Goal: Transaction & Acquisition: Purchase product/service

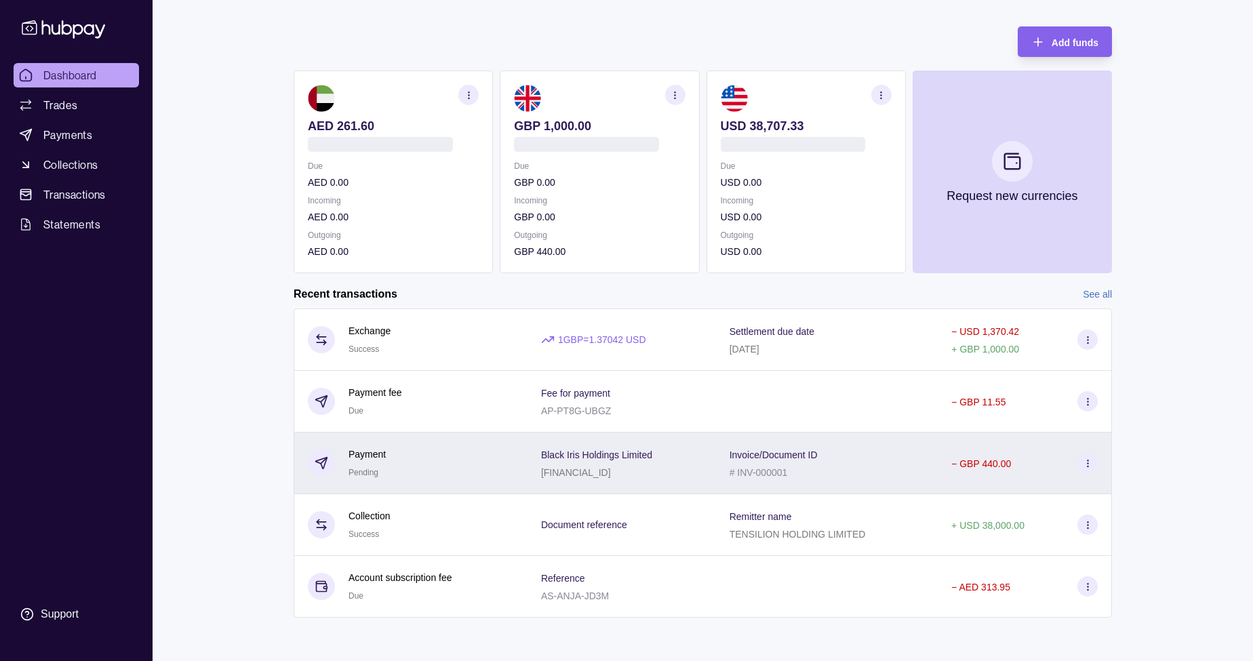
scroll to position [60, 0]
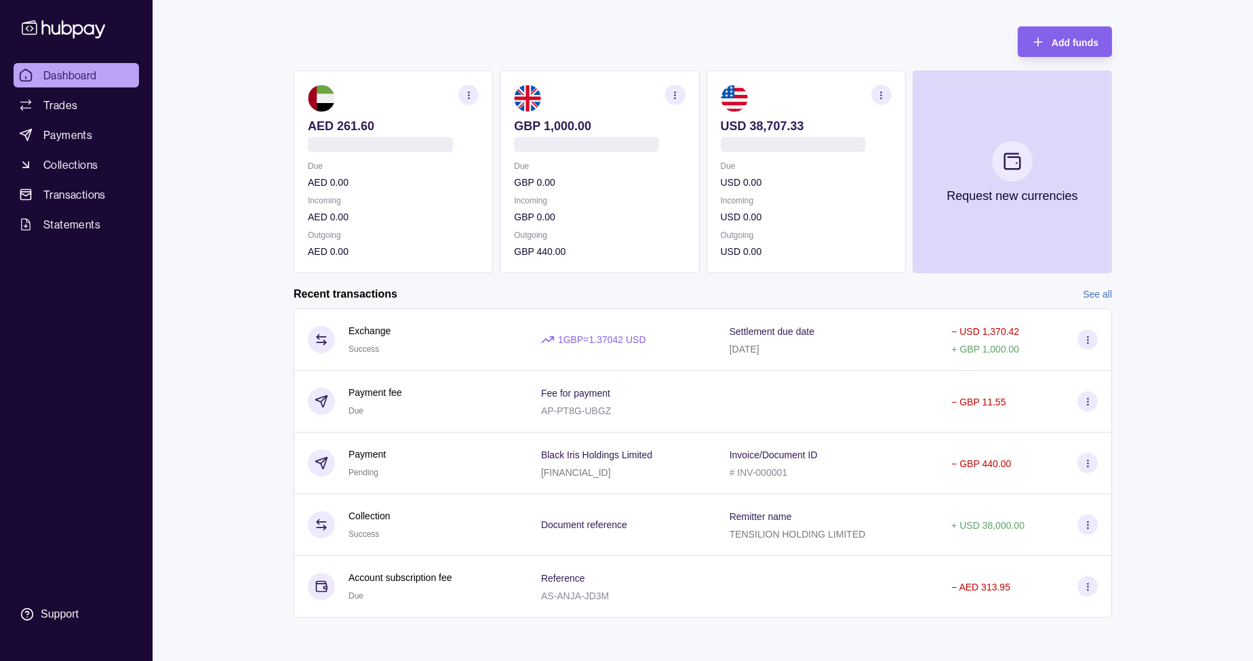
click at [1092, 294] on link "See all" at bounding box center [1097, 294] width 29 height 15
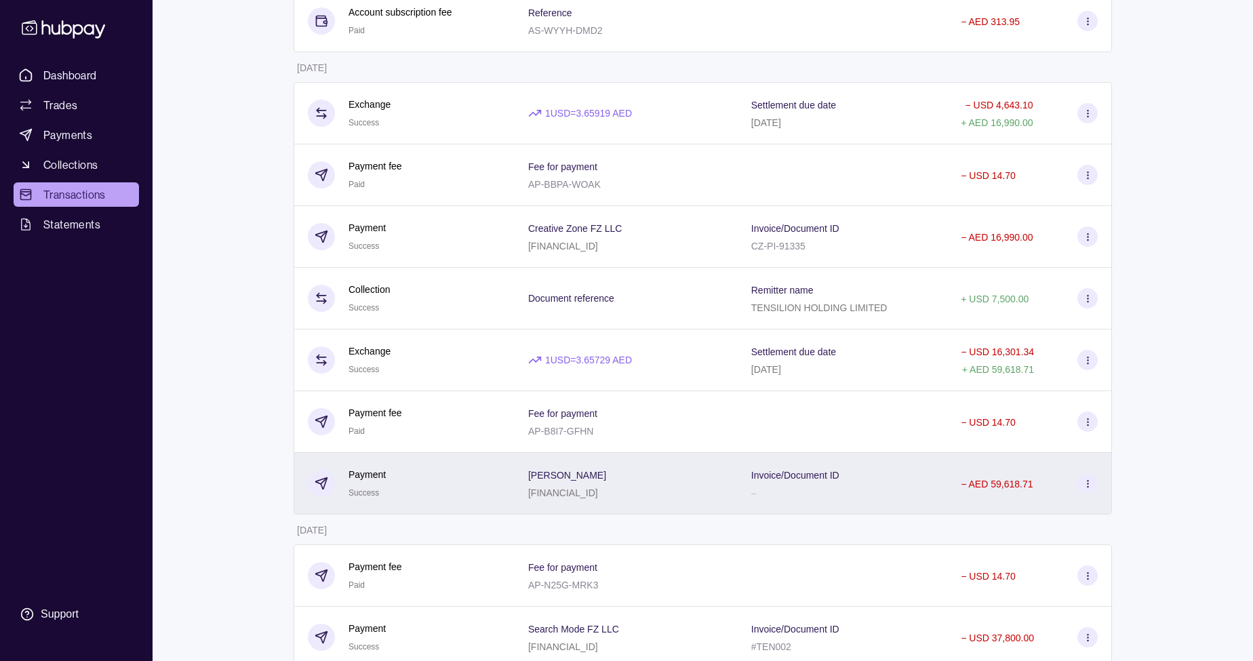
scroll to position [1052, 0]
click at [1008, 483] on p "− AED 59,618.71" at bounding box center [997, 482] width 72 height 11
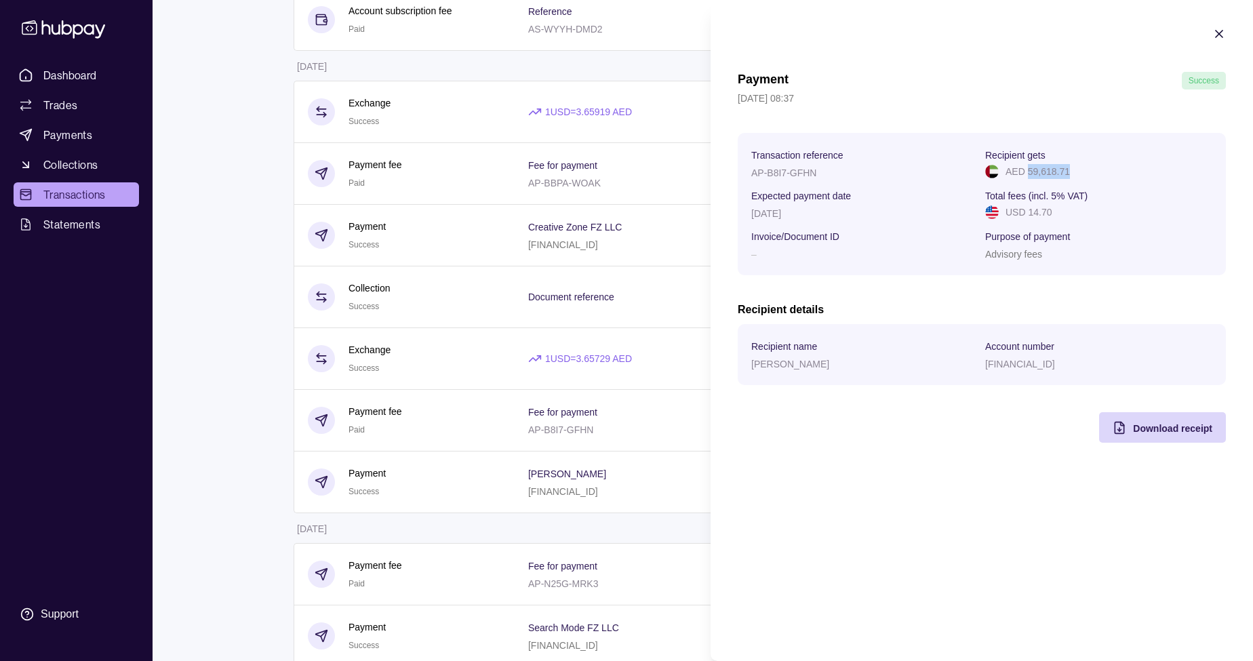
drag, startPoint x: 1073, startPoint y: 170, endPoint x: 1029, endPoint y: 175, distance: 45.0
click at [1029, 175] on div "AED 59,618.71" at bounding box center [1098, 171] width 227 height 15
copy p "59,618.71"
click at [1219, 32] on icon "button" at bounding box center [1219, 34] width 14 height 14
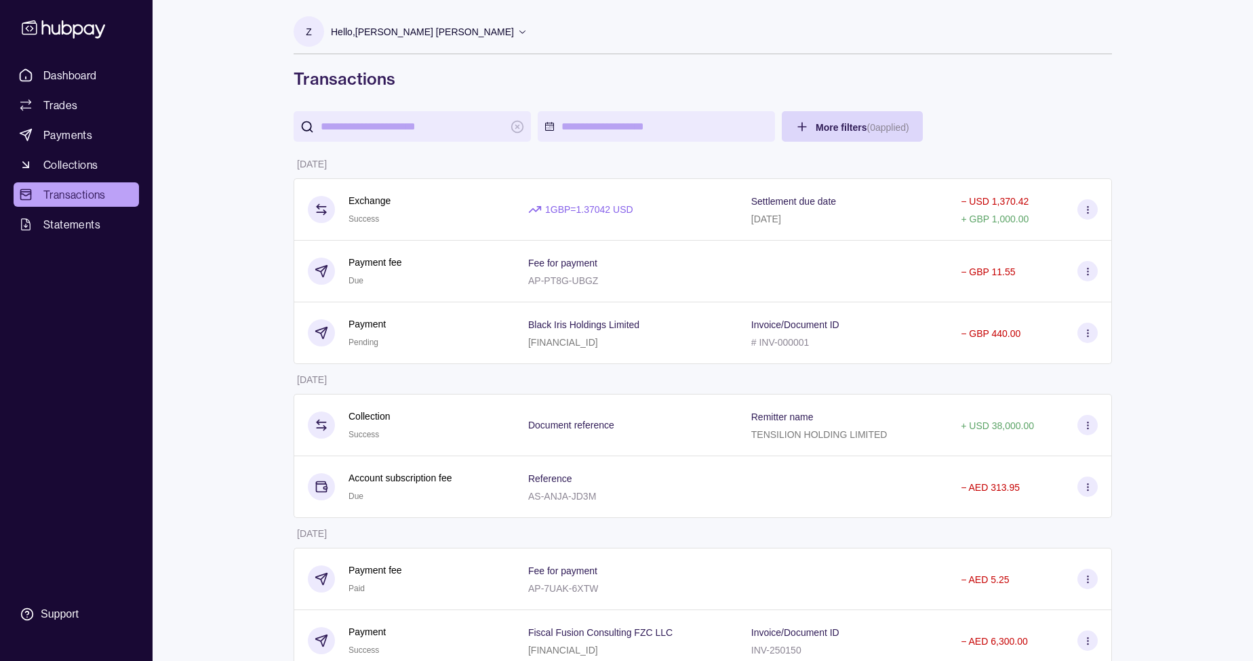
scroll to position [0, 0]
click at [56, 75] on span "Dashboard" at bounding box center [70, 75] width 54 height 16
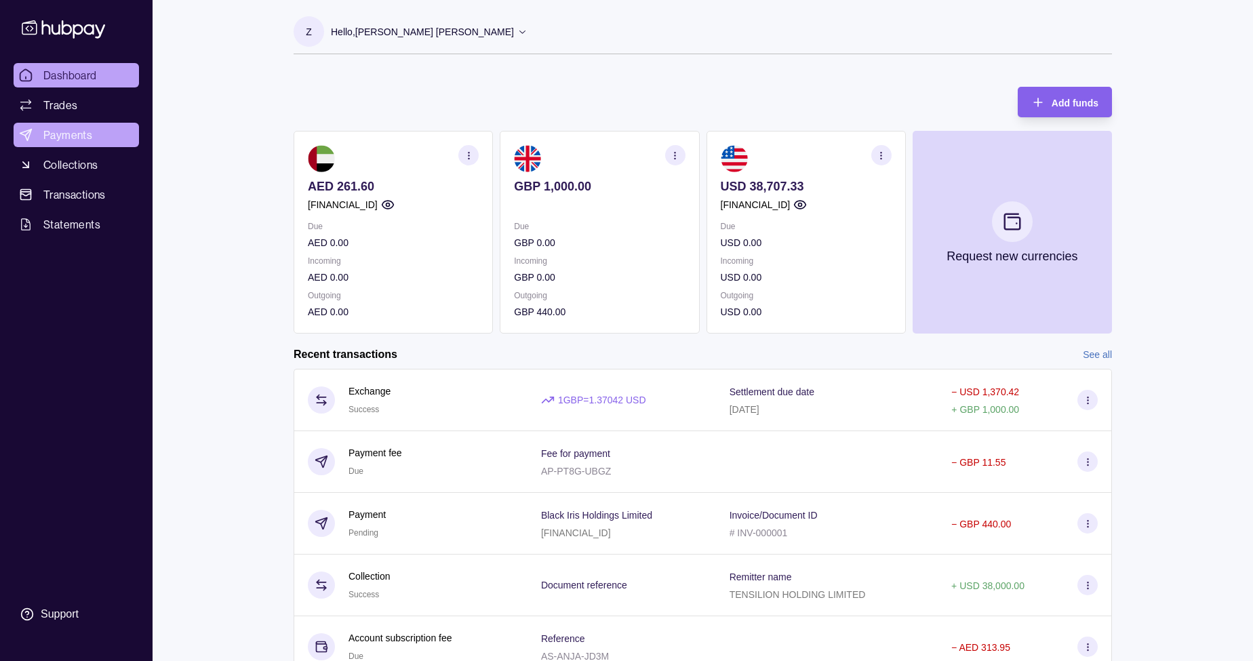
click at [77, 133] on span "Payments" at bounding box center [67, 135] width 49 height 16
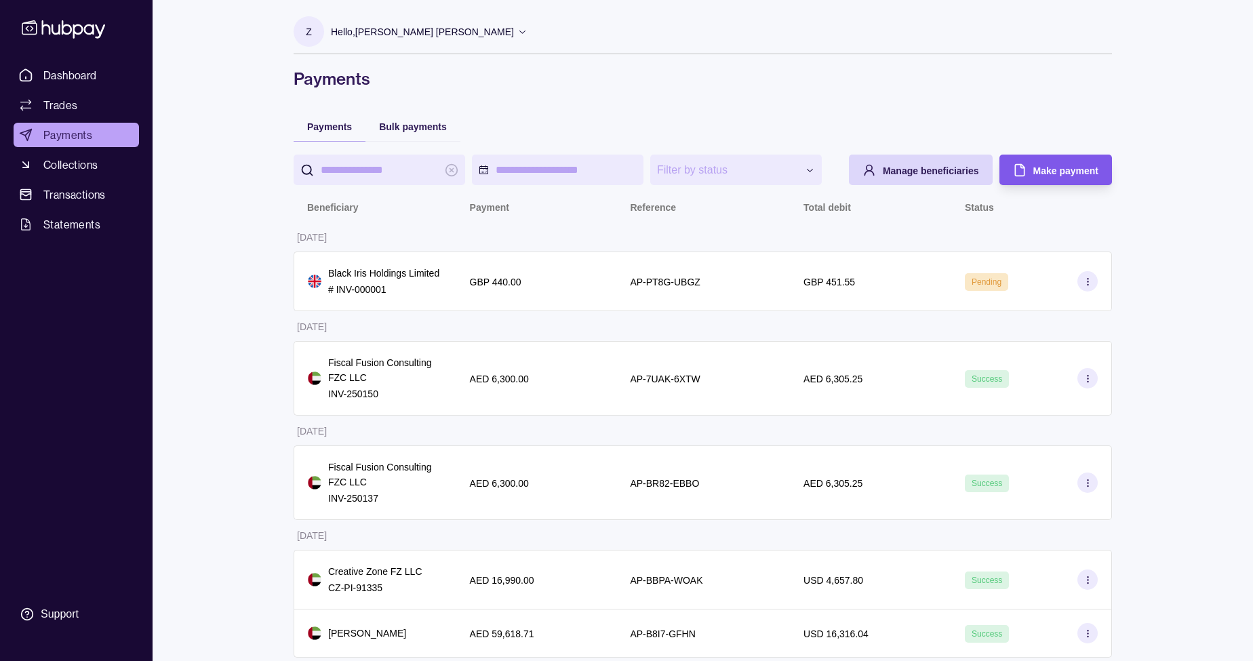
click at [1042, 168] on span "Make payment" at bounding box center [1065, 170] width 65 height 11
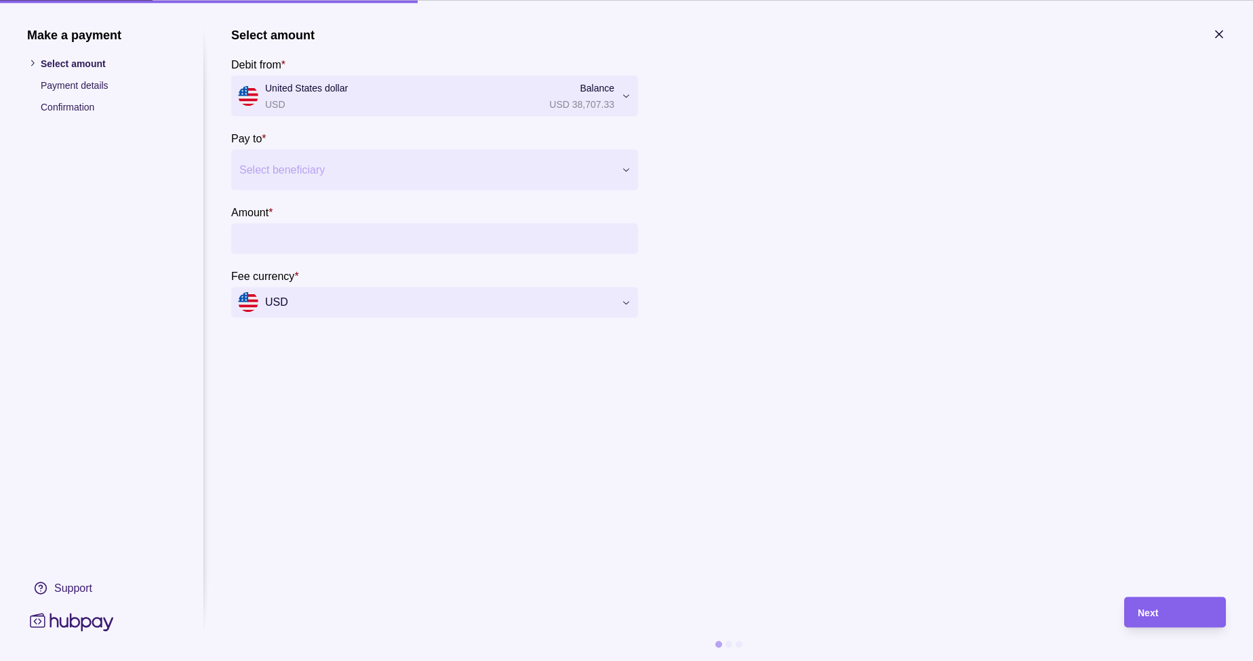
click at [308, 164] on div "Select beneficiary" at bounding box center [426, 169] width 374 height 16
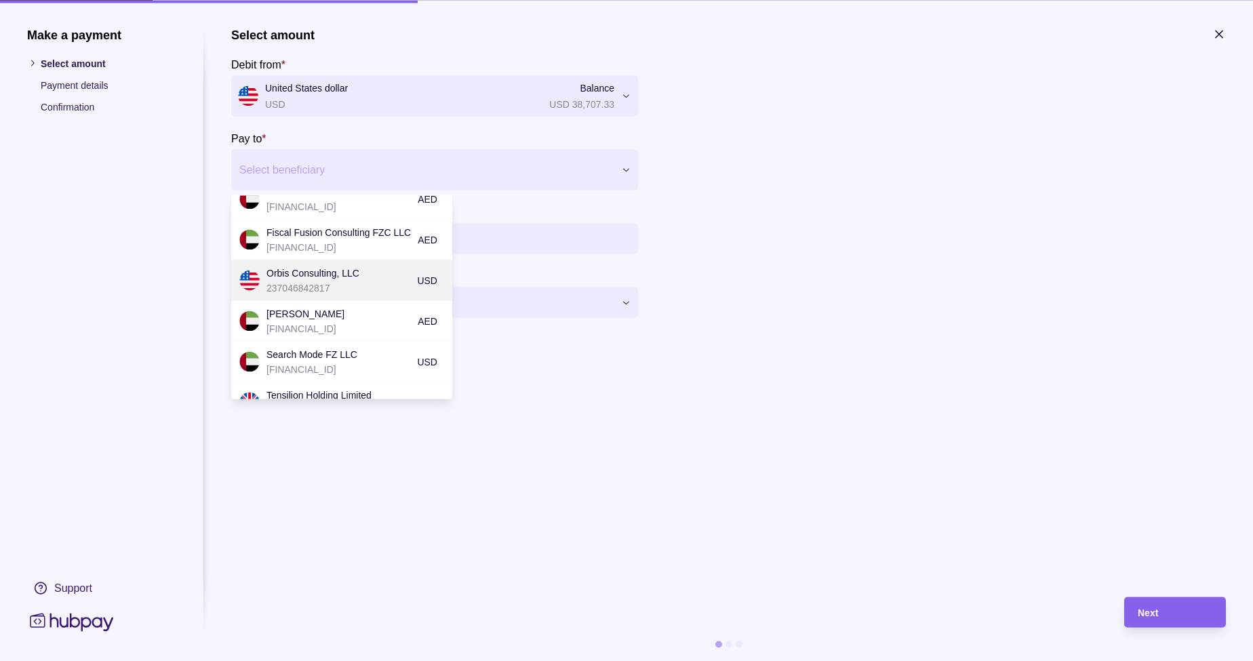
scroll to position [172, 0]
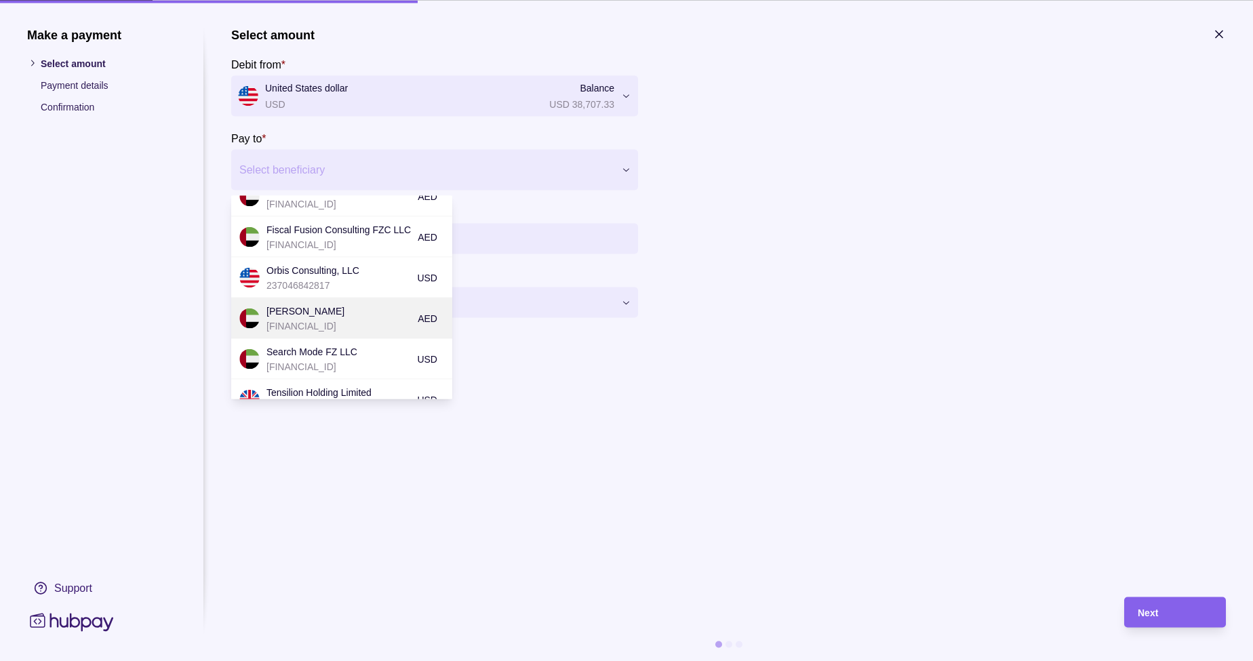
click at [336, 323] on p "[FINANCIAL_ID]" at bounding box center [338, 325] width 144 height 15
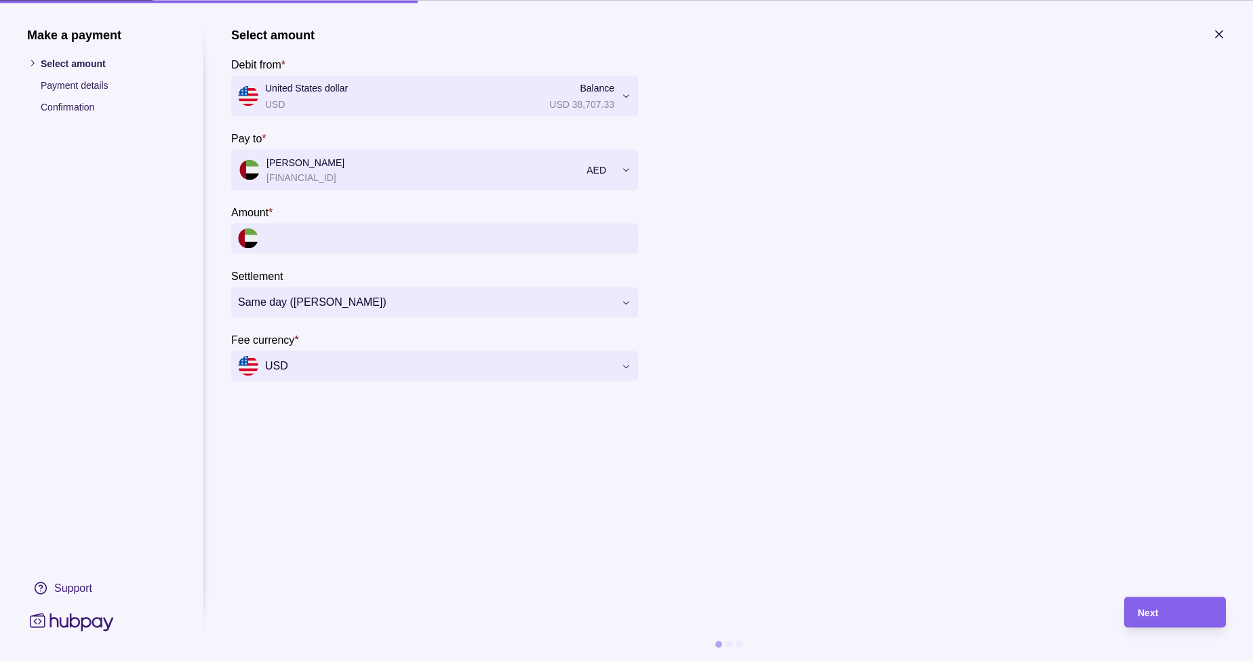
click at [324, 242] on input "Amount *" at bounding box center [448, 238] width 366 height 31
paste input "*********"
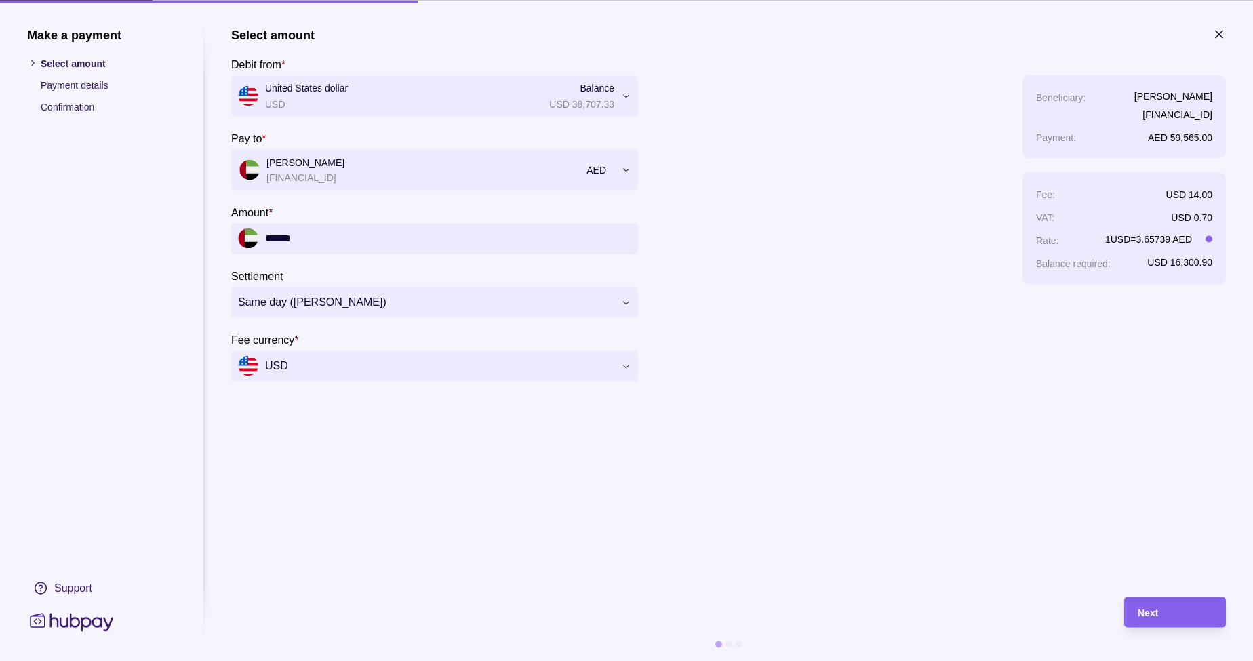
click at [293, 419] on section "**********" at bounding box center [728, 305] width 995 height 556
click at [328, 239] on input "******" at bounding box center [448, 238] width 366 height 31
type input "******"
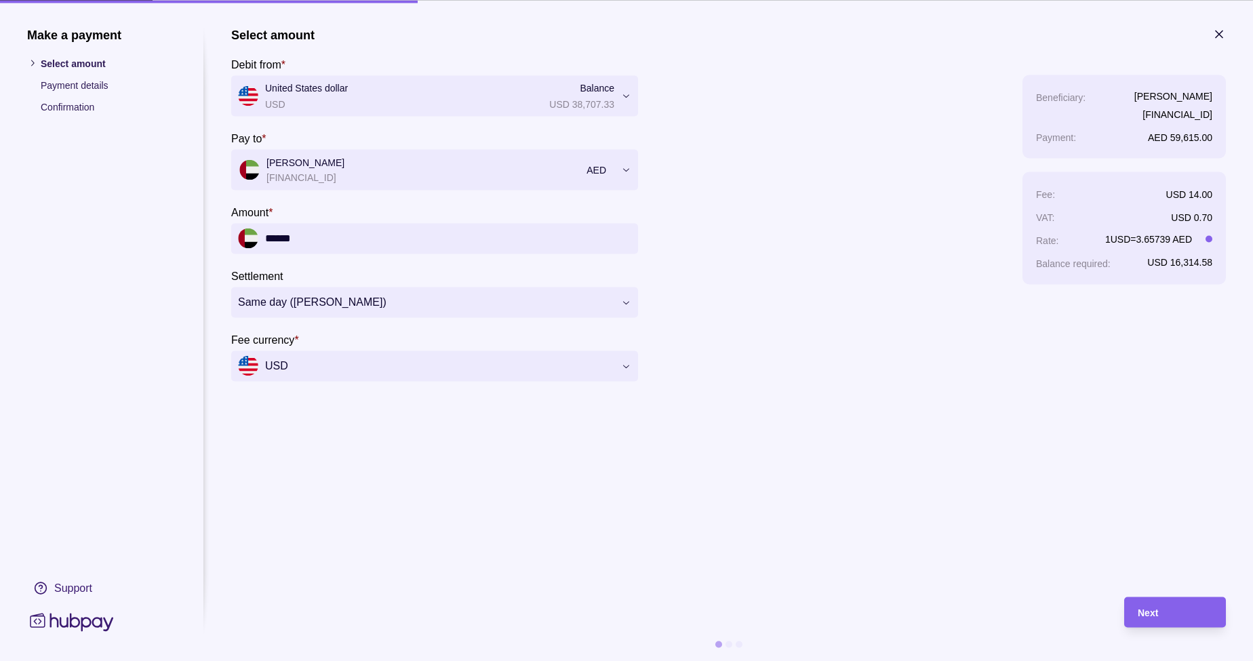
click at [523, 506] on section "**********" at bounding box center [728, 305] width 995 height 556
click at [1165, 614] on div "Next" at bounding box center [1175, 612] width 75 height 16
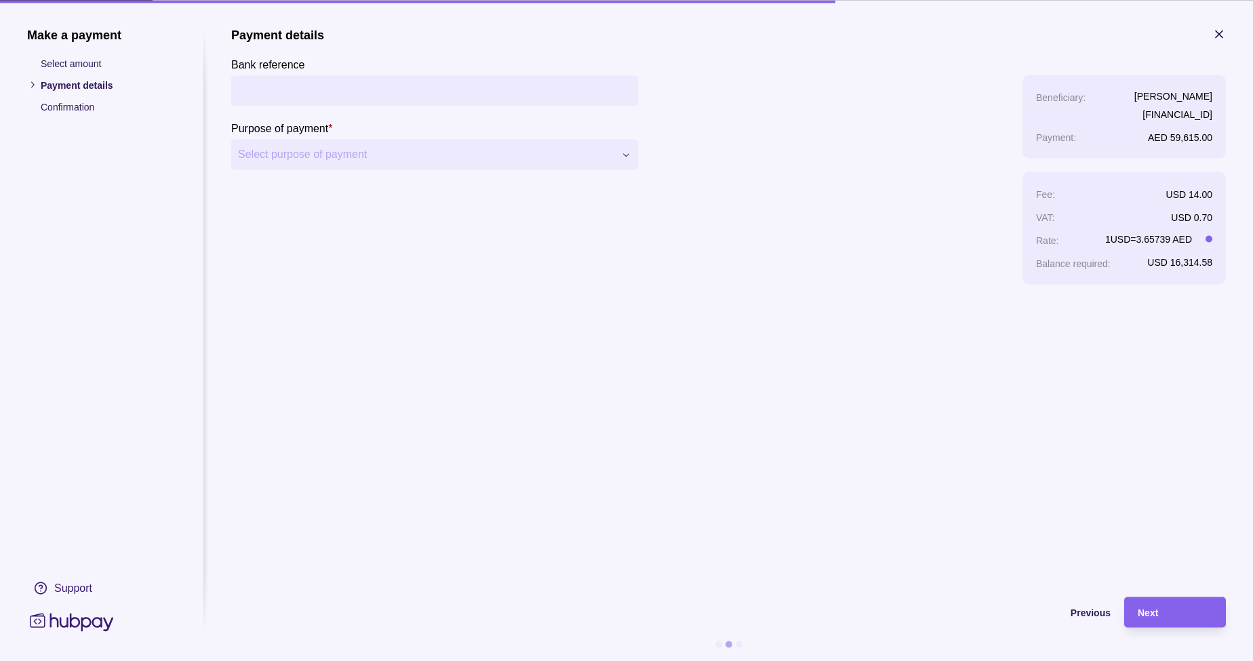
click at [322, 91] on input "Bank reference" at bounding box center [434, 90] width 393 height 31
type input "**********"
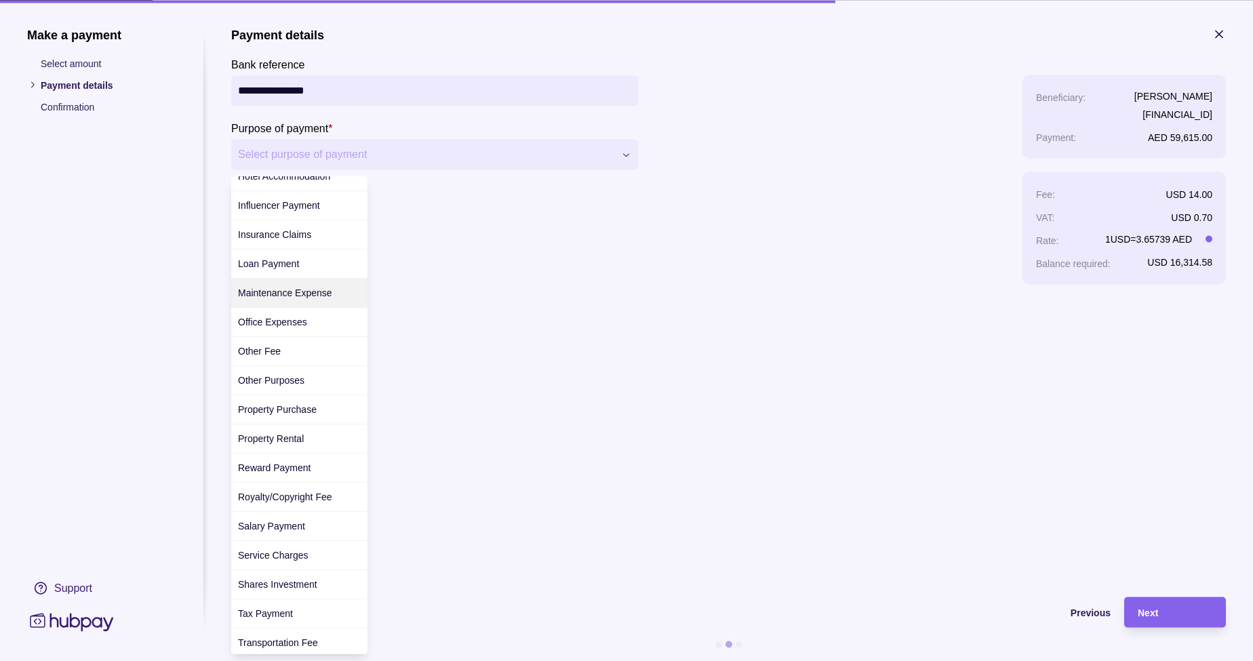
scroll to position [279, 0]
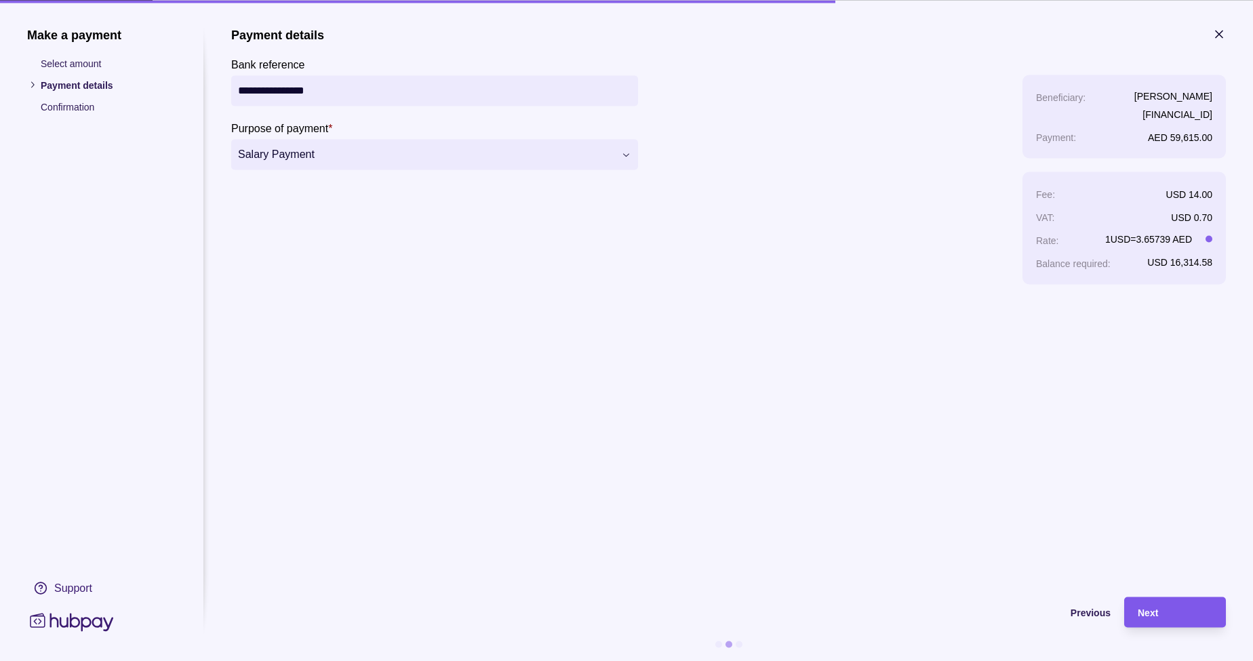
click at [1164, 615] on div "Next" at bounding box center [1175, 612] width 75 height 16
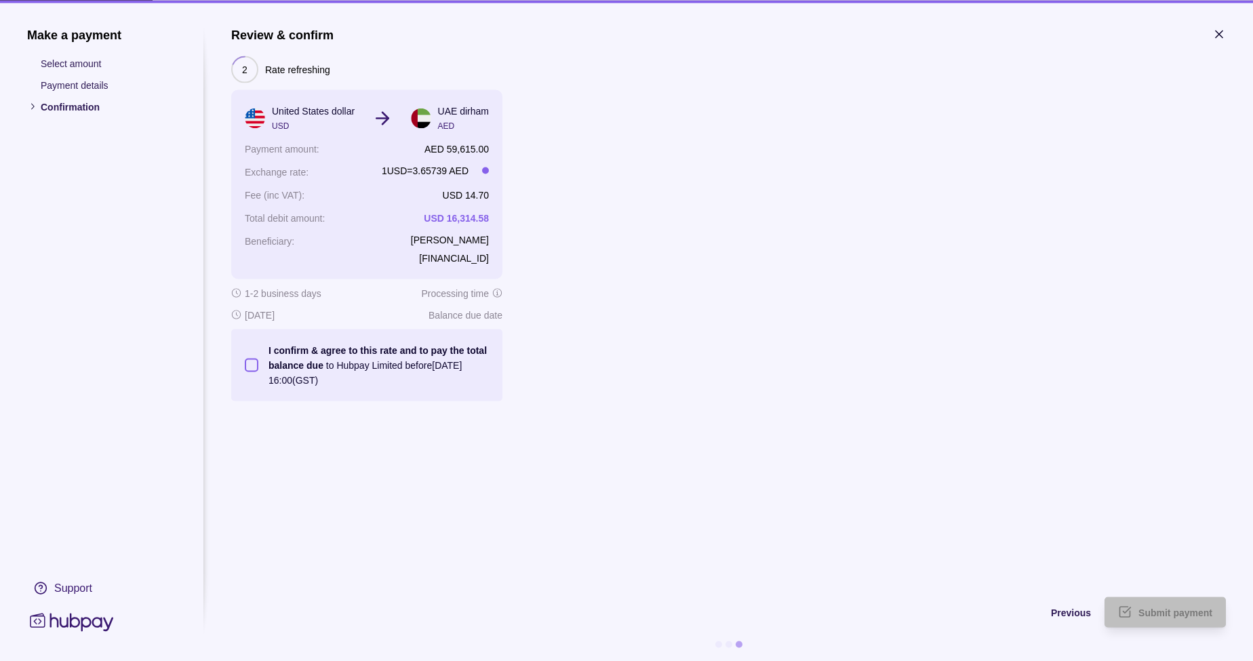
click at [249, 369] on button "I confirm & agree to this rate and to pay the total balance due to Hubpay Limit…" at bounding box center [252, 365] width 14 height 14
click at [1156, 618] on span "Submit payment" at bounding box center [1176, 613] width 74 height 11
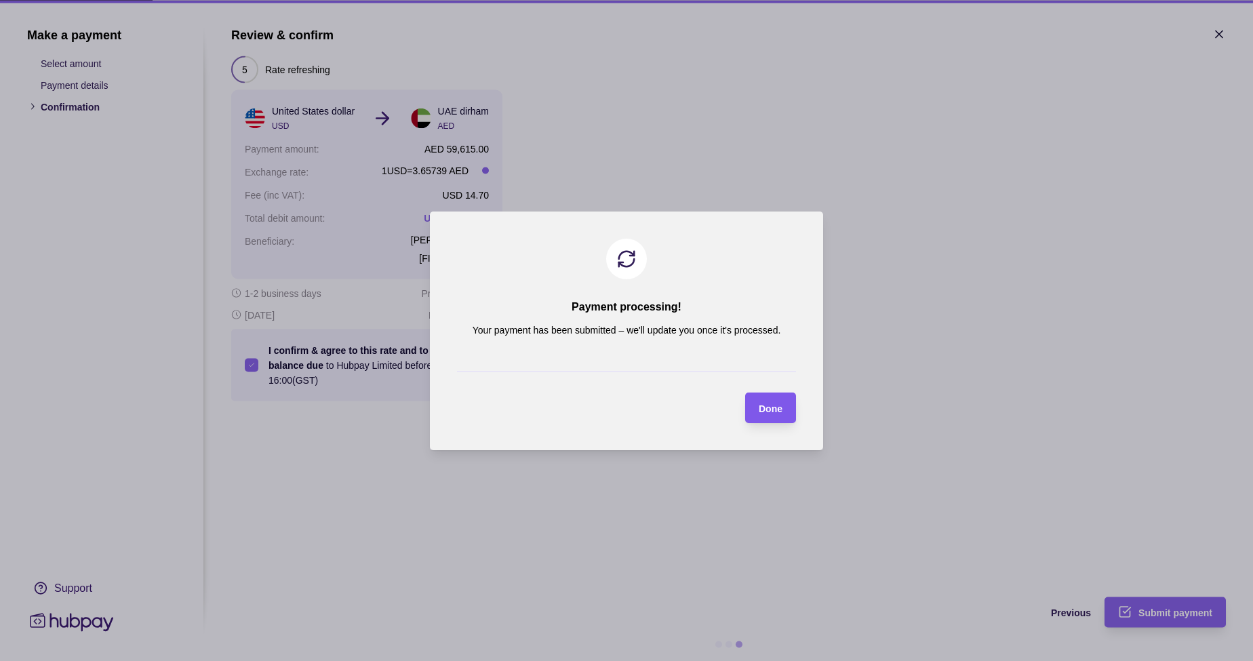
click at [781, 416] on div "Done" at bounding box center [760, 408] width 44 height 31
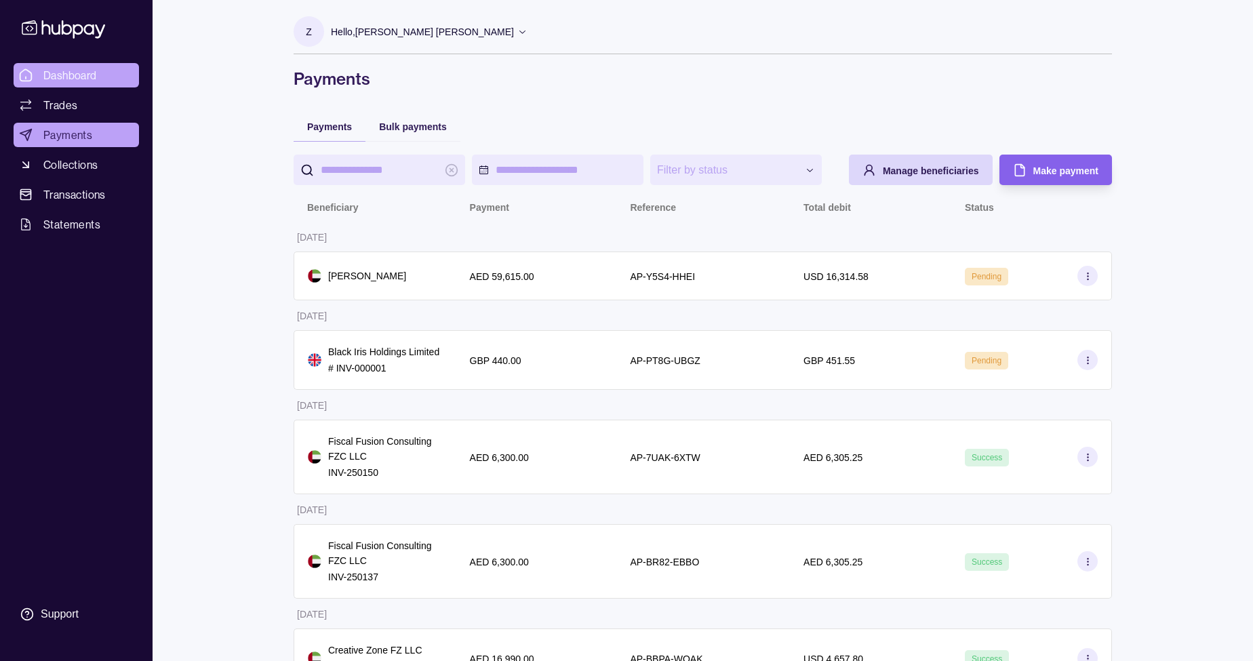
click at [68, 72] on span "Dashboard" at bounding box center [70, 75] width 54 height 16
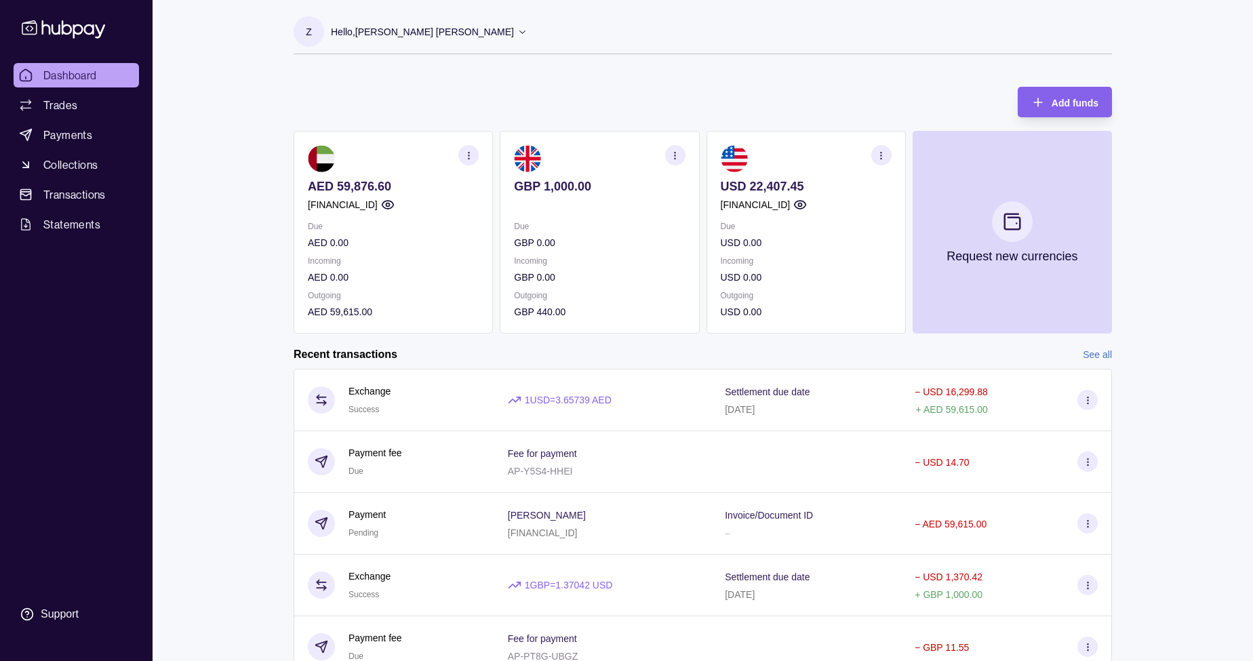
click at [266, 401] on section "Add funds AED 59,876.60 [FINANCIAL_ID] Due AED 0.00 Incoming AED 0.00 Outgoing …" at bounding box center [702, 389] width 873 height 632
